Goal: Find specific page/section: Find specific page/section

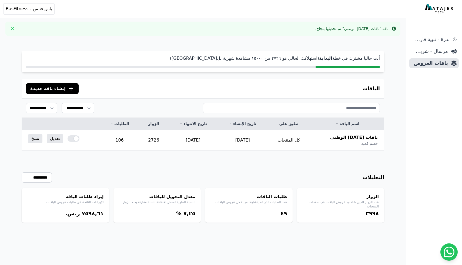
select select "**********"
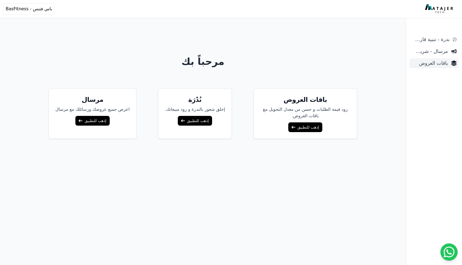
click at [433, 61] on span "باقات العروض" at bounding box center [430, 63] width 36 height 8
